Goal: Book appointment/travel/reservation

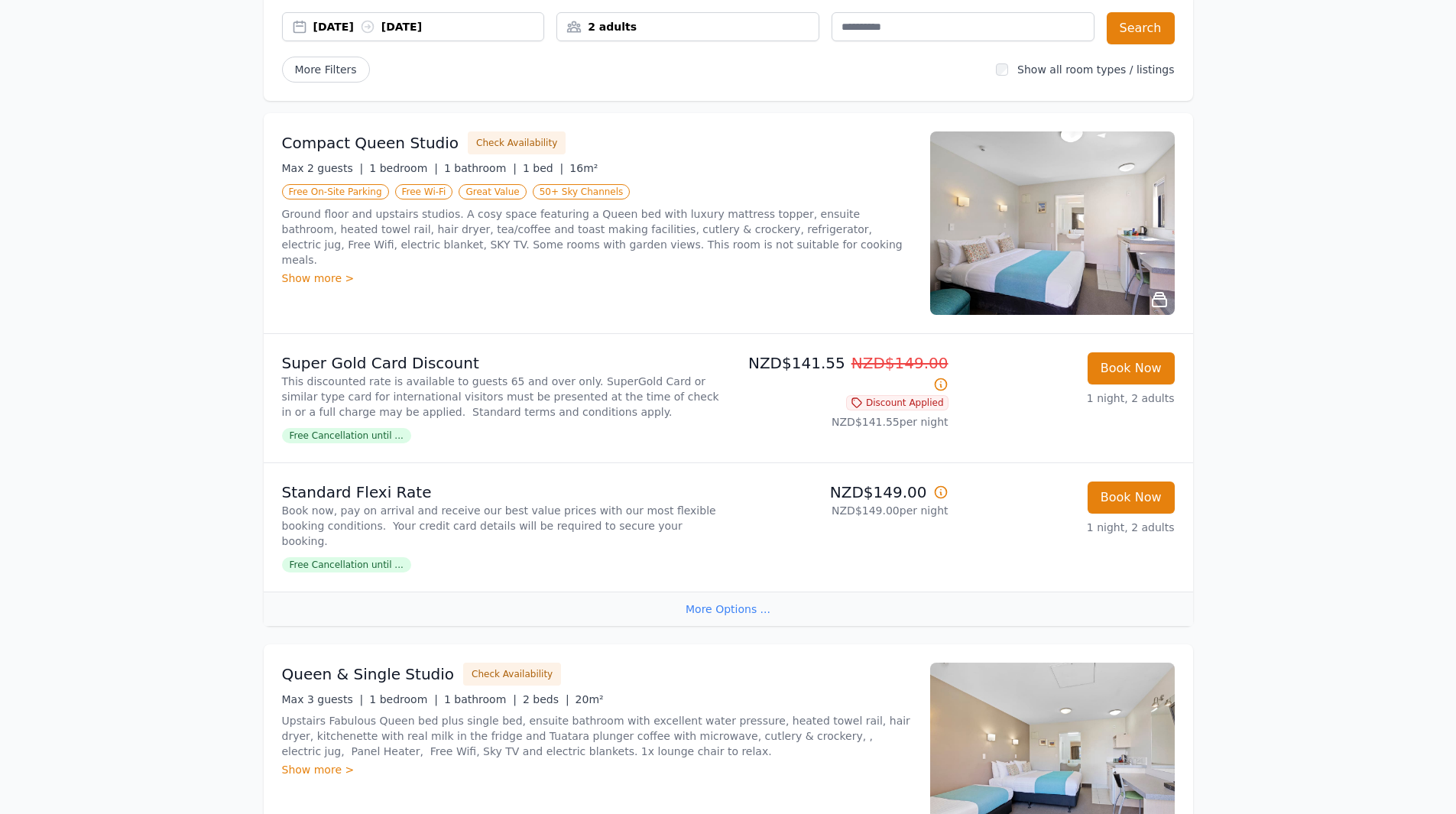
scroll to position [153, 0]
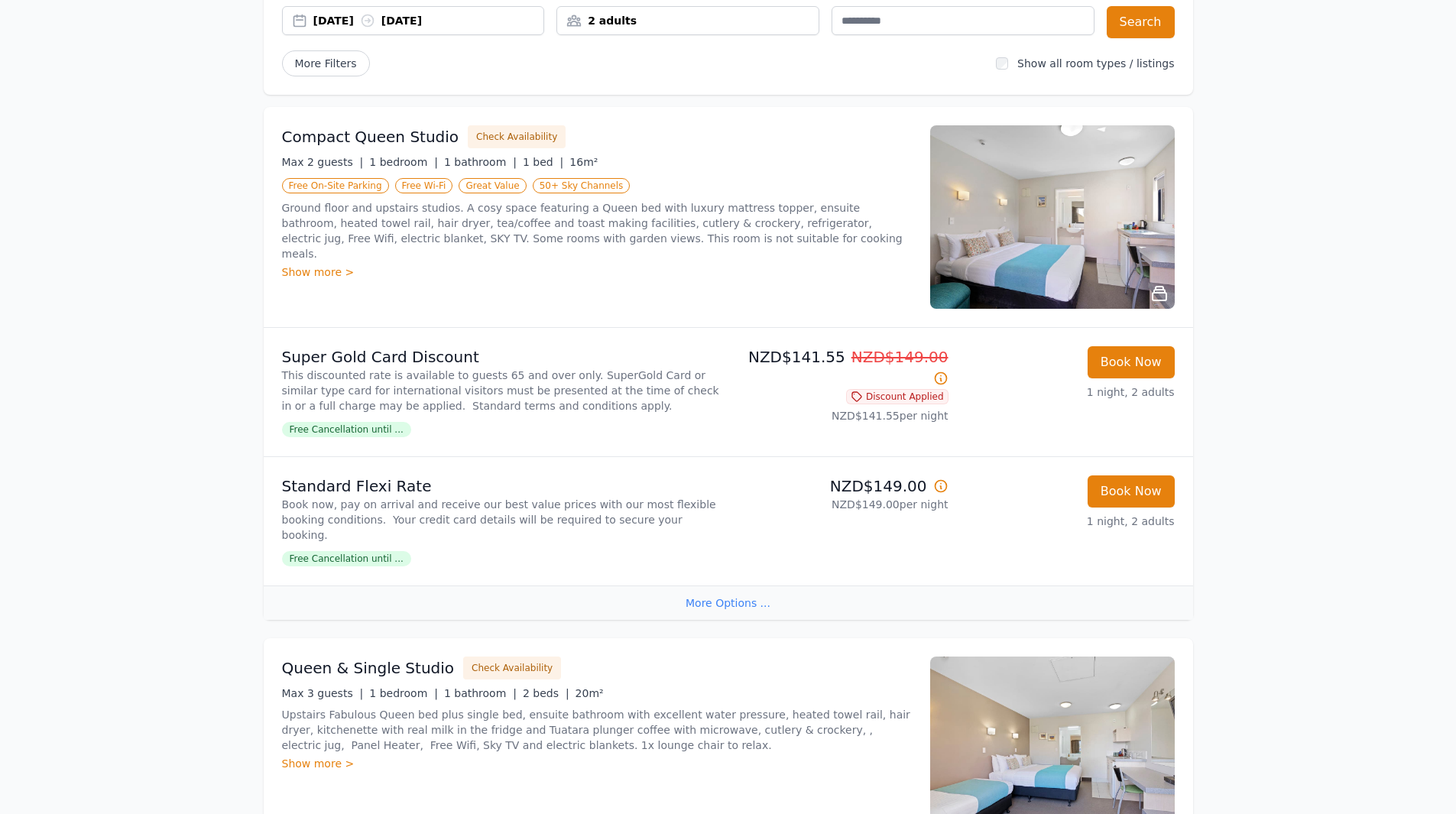
click at [717, 599] on div "More Options ..." at bounding box center [728, 603] width 929 height 34
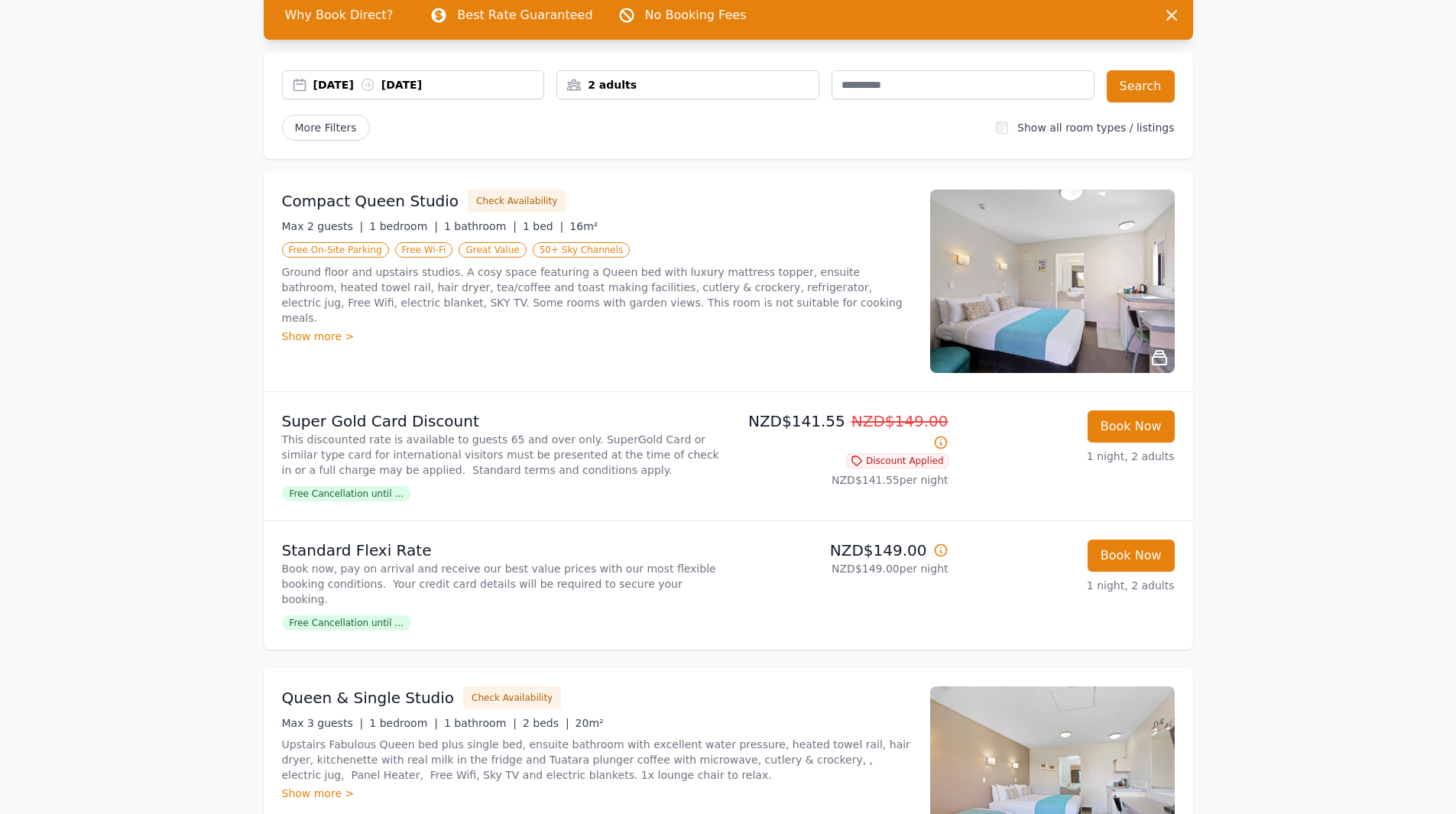
scroll to position [76, 0]
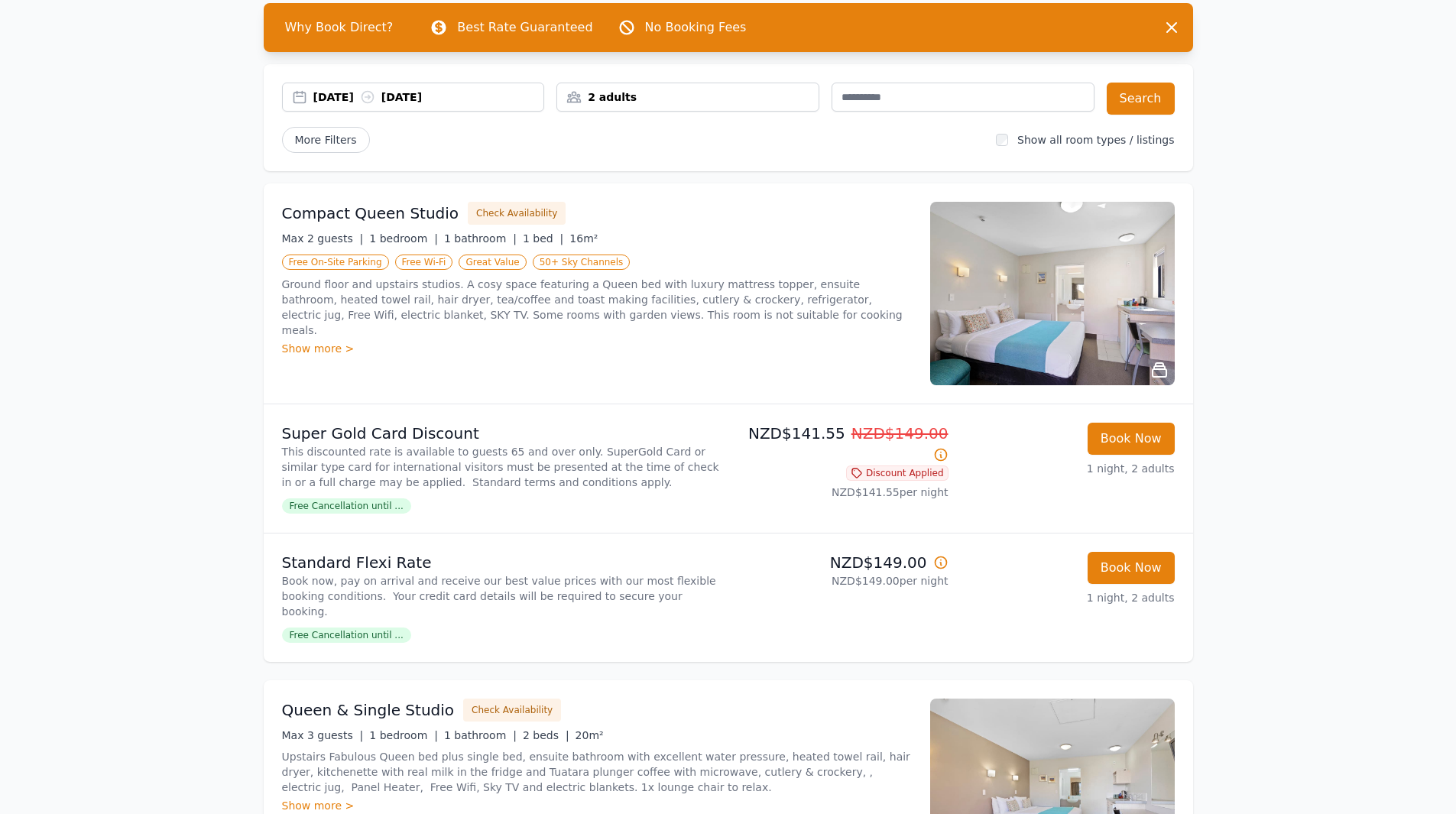
click at [1044, 309] on img at bounding box center [1052, 294] width 245 height 183
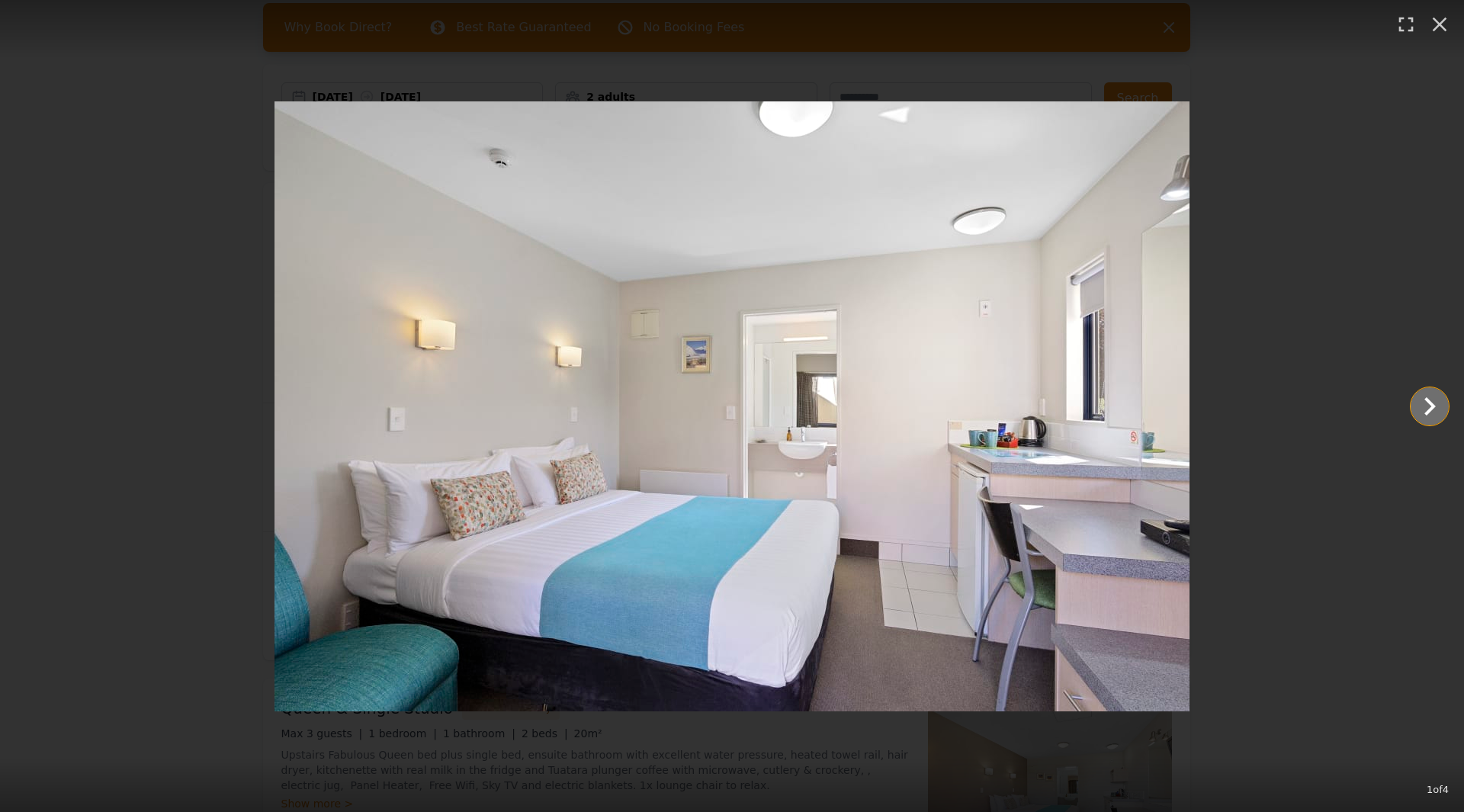
click at [1429, 399] on icon "Show slide 2 of 4" at bounding box center [1429, 406] width 37 height 37
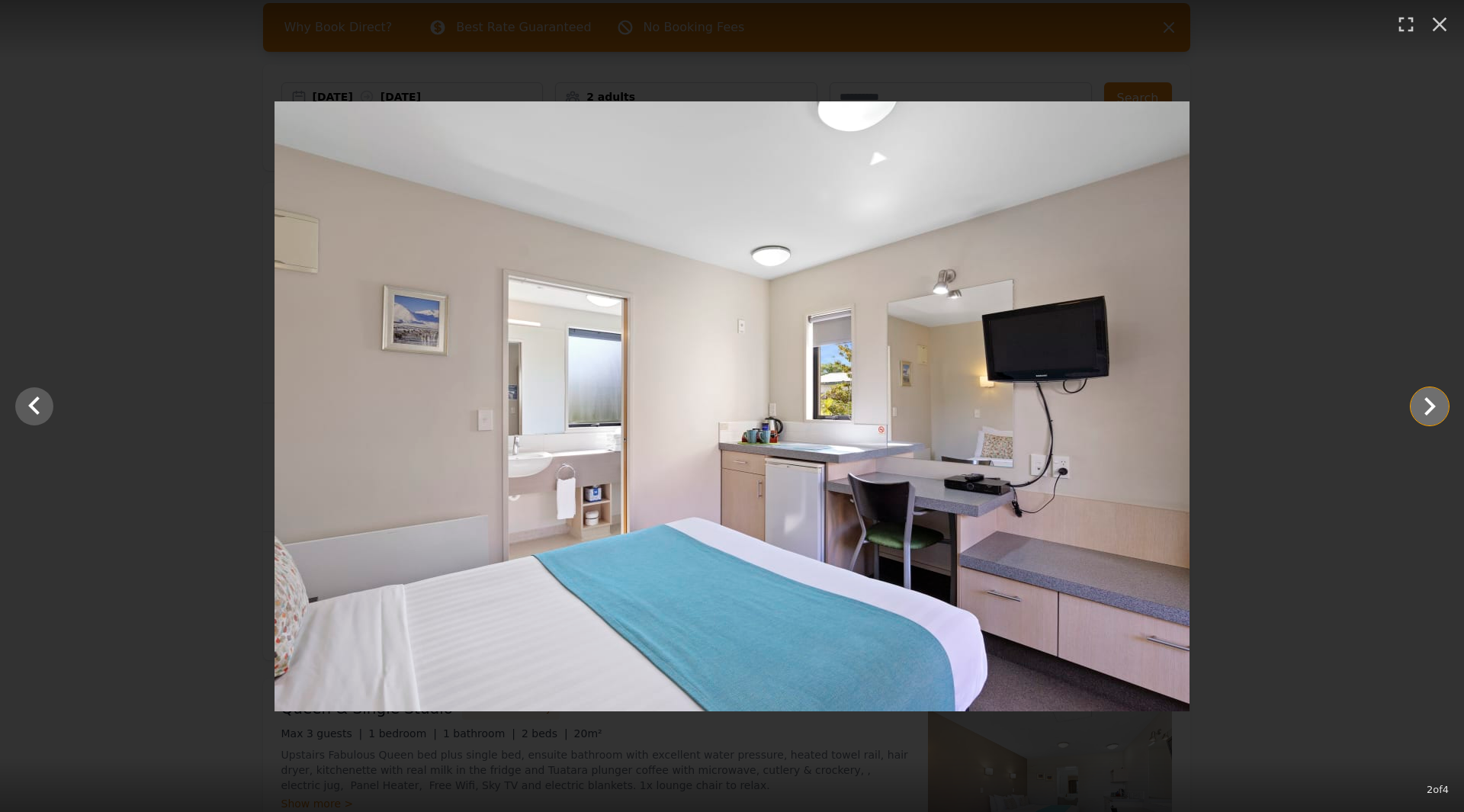
click at [1429, 399] on icon "Show slide 3 of 4" at bounding box center [1429, 406] width 37 height 37
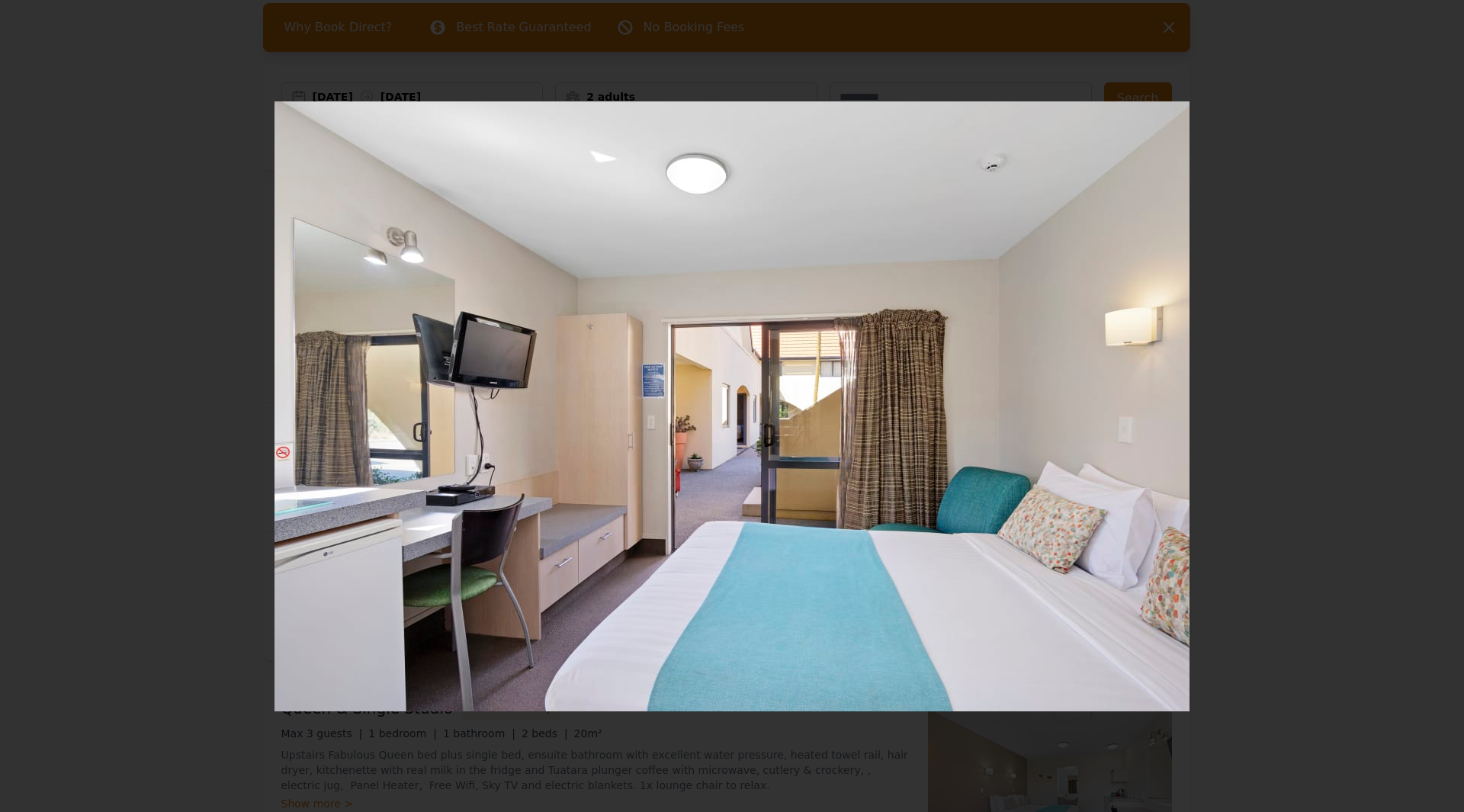
click at [1429, 399] on icon "Show slide 4 of 4" at bounding box center [1429, 406] width 37 height 37
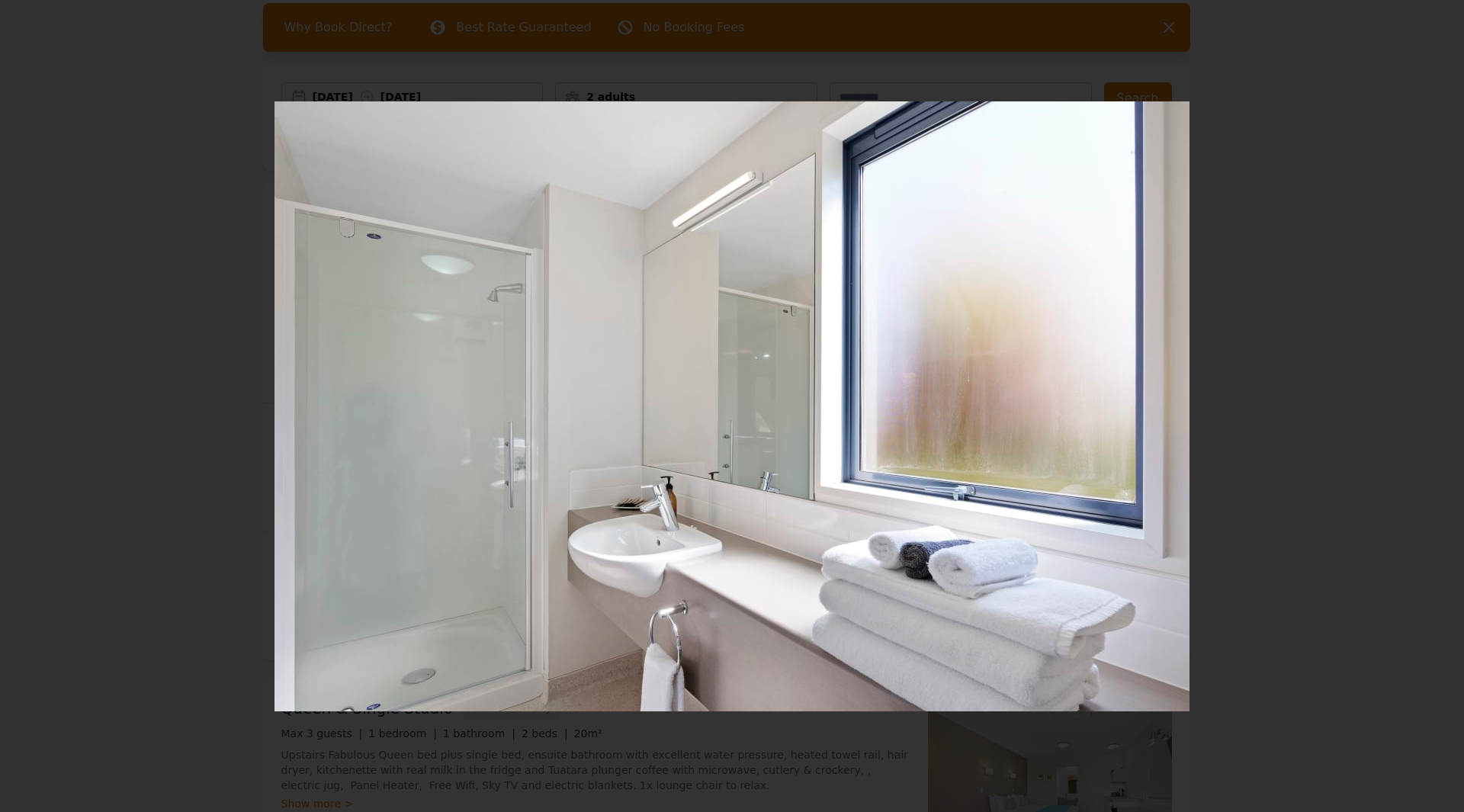
click at [1429, 399] on div at bounding box center [732, 406] width 1464 height 610
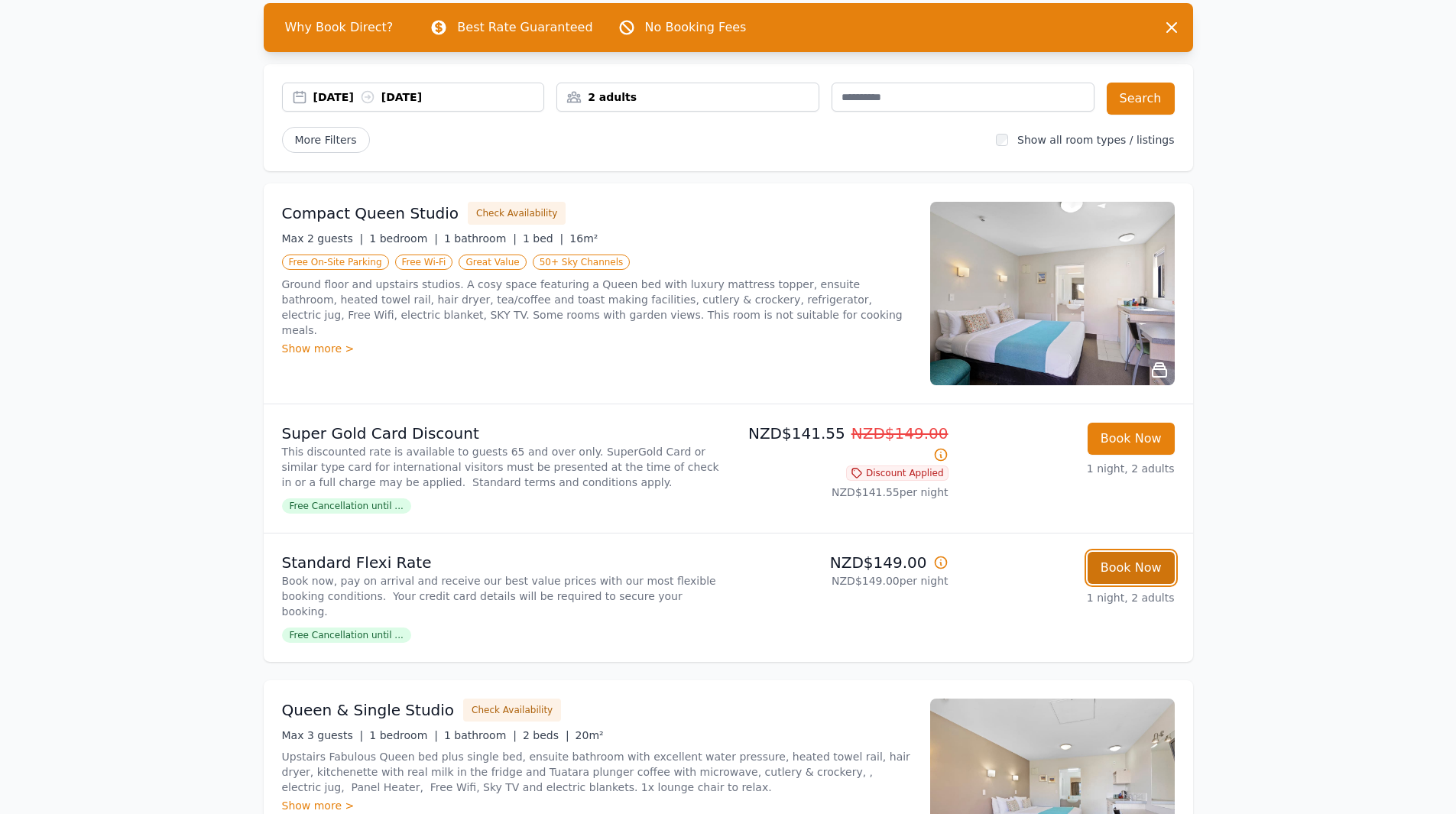
click at [1113, 583] on button "Book Now" at bounding box center [1130, 568] width 88 height 32
